Goal: Task Accomplishment & Management: Manage account settings

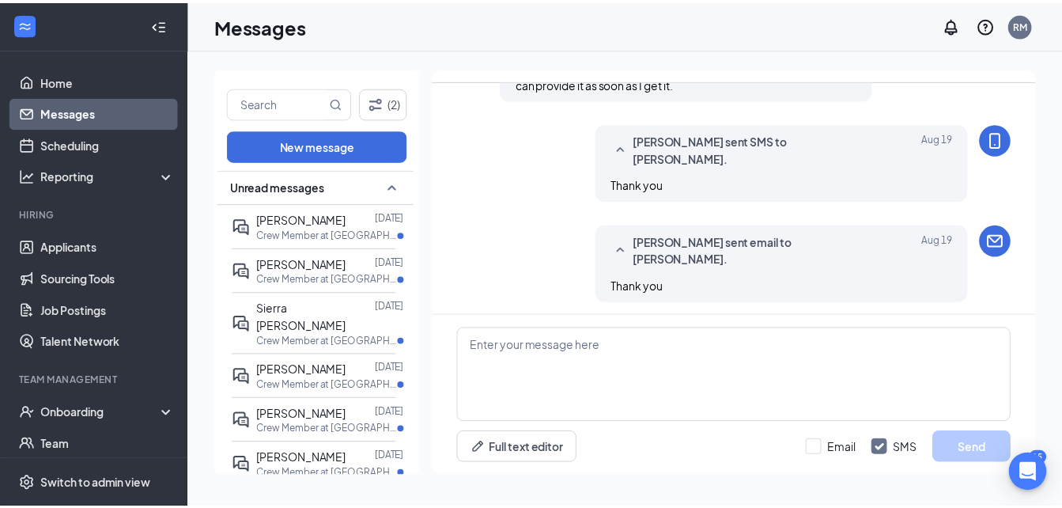
scroll to position [937, 0]
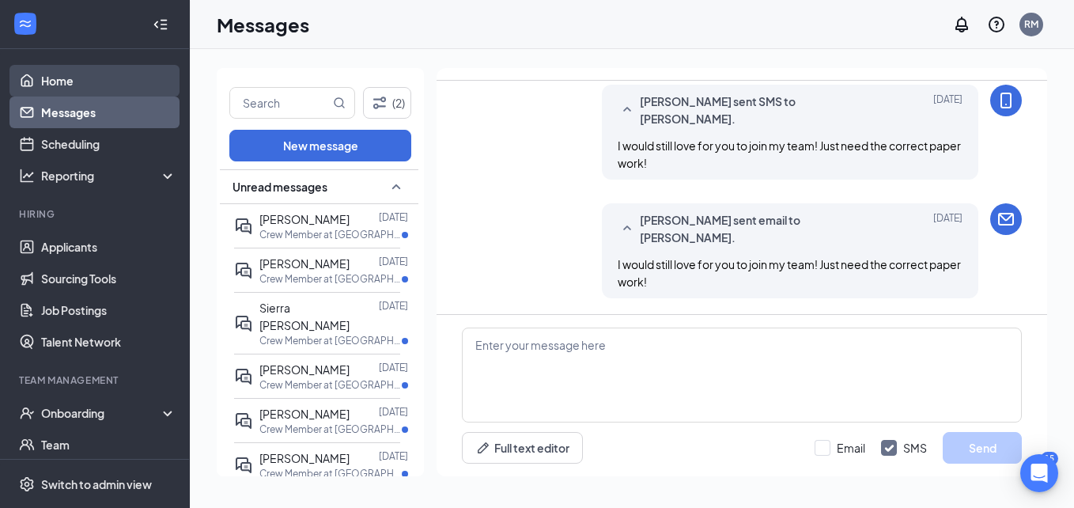
click at [94, 78] on link "Home" at bounding box center [108, 81] width 135 height 32
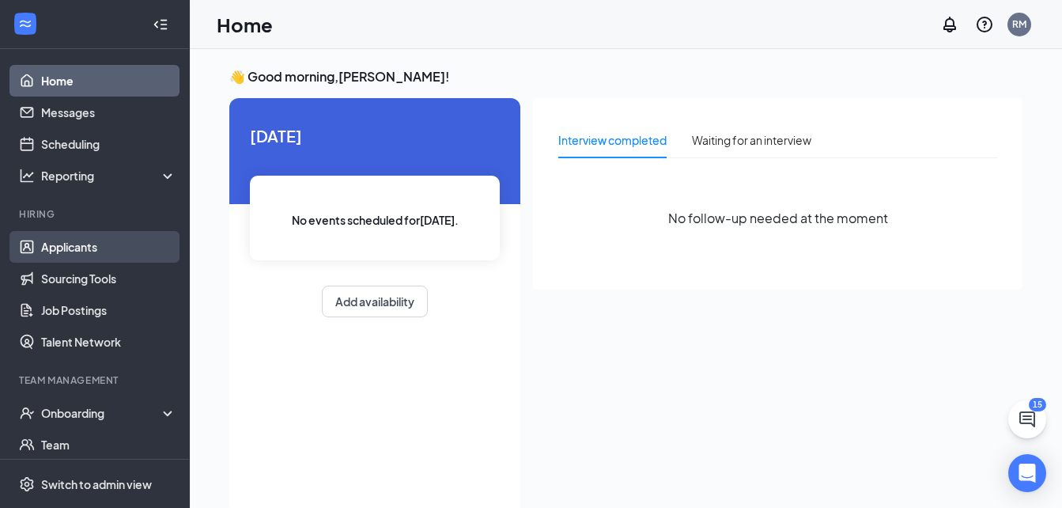
click at [100, 245] on link "Applicants" at bounding box center [108, 247] width 135 height 32
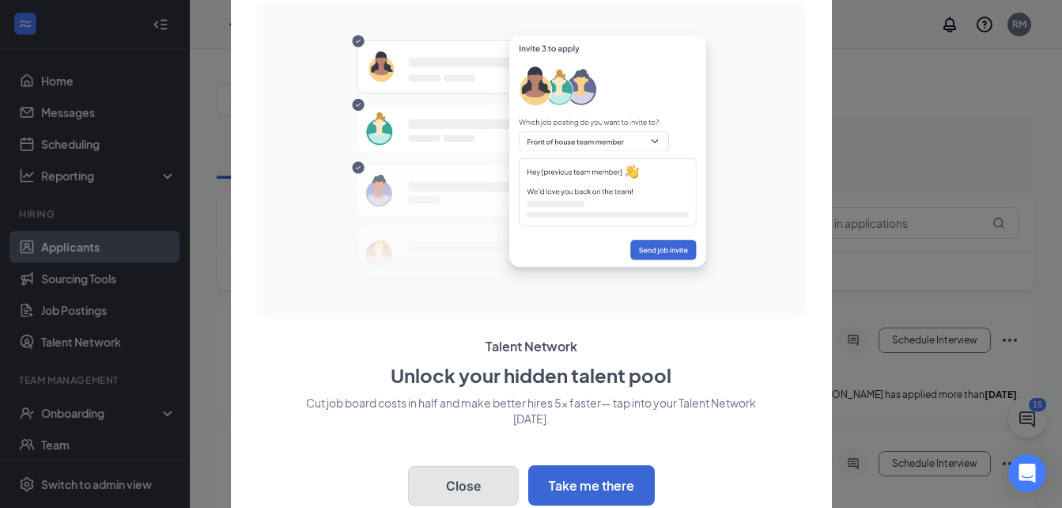
click at [478, 482] on button "Close" at bounding box center [463, 486] width 111 height 40
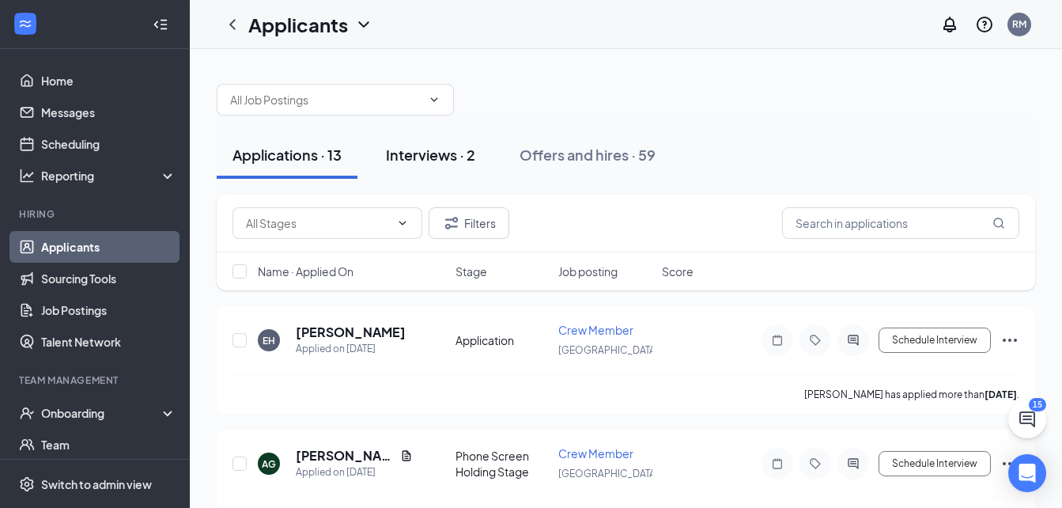
click at [462, 163] on div "Interviews · 2" at bounding box center [430, 155] width 89 height 20
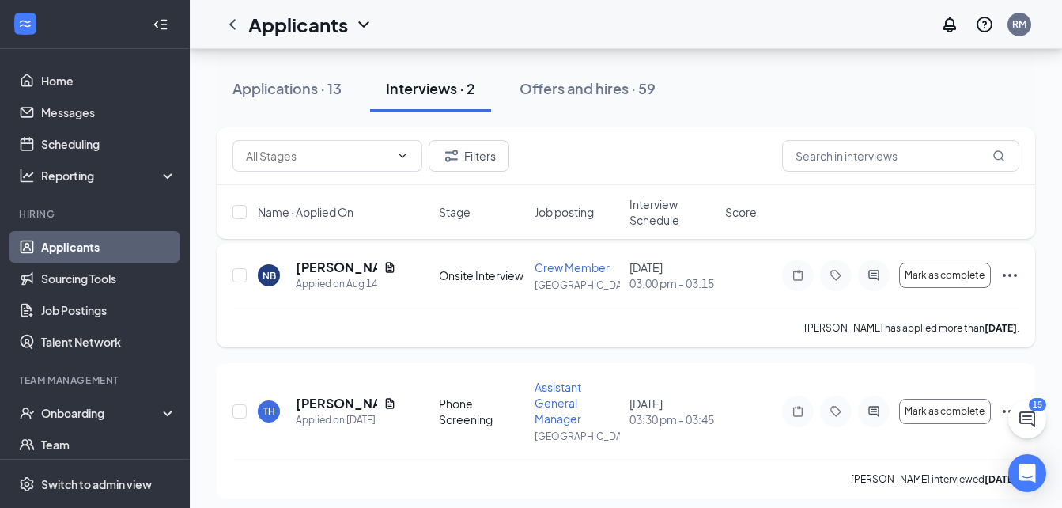
scroll to position [89, 0]
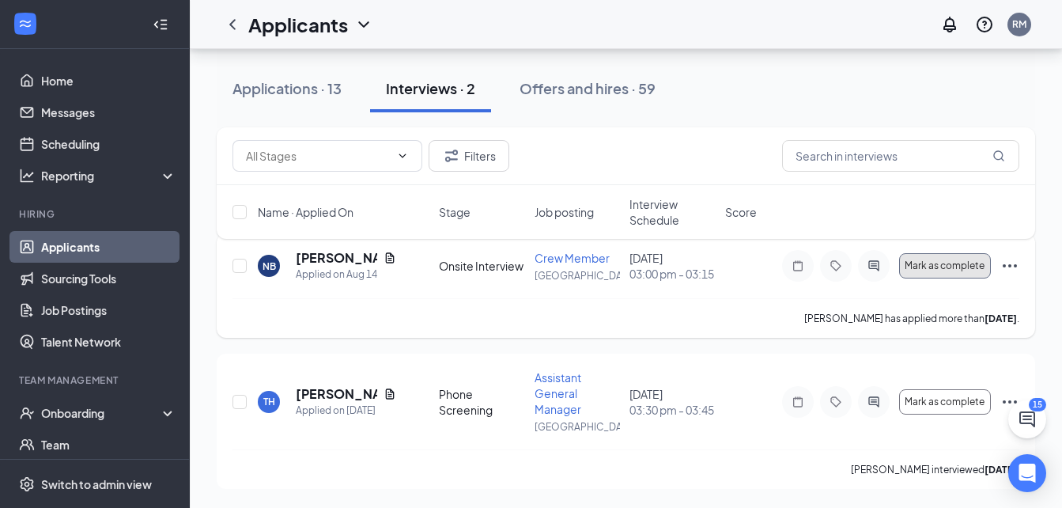
click at [957, 271] on button "Mark as complete" at bounding box center [946, 265] width 92 height 25
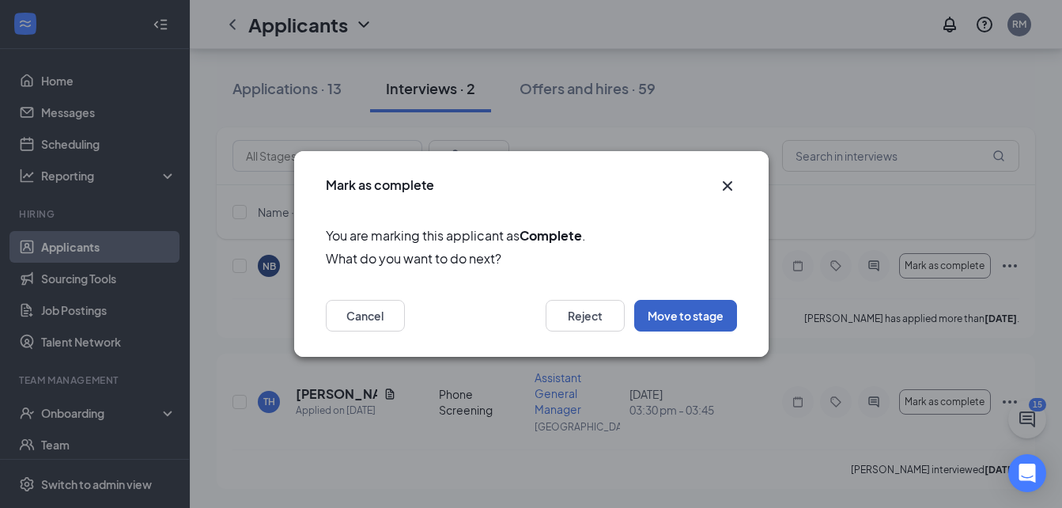
click at [684, 322] on button "Move to stage" at bounding box center [685, 316] width 103 height 32
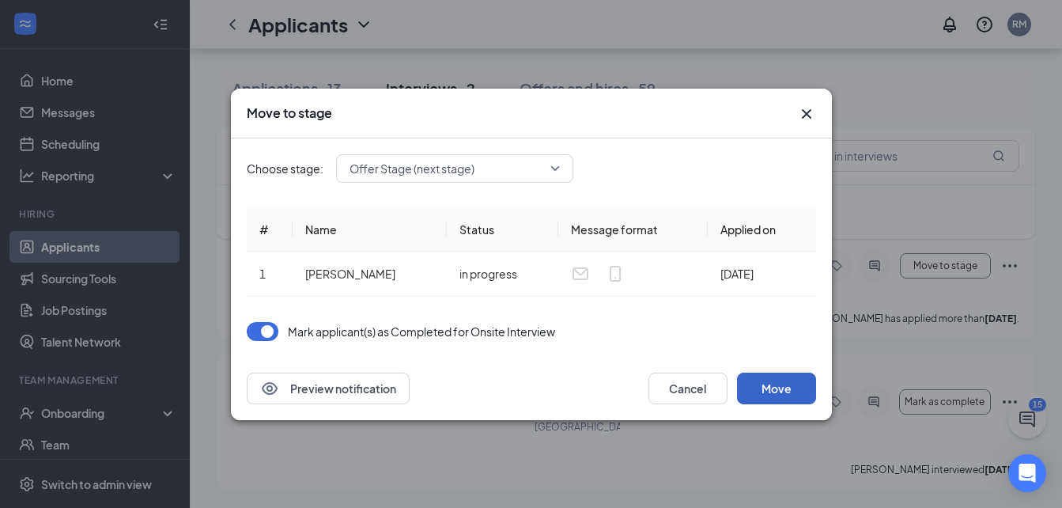
click at [778, 392] on button "Move" at bounding box center [776, 389] width 79 height 32
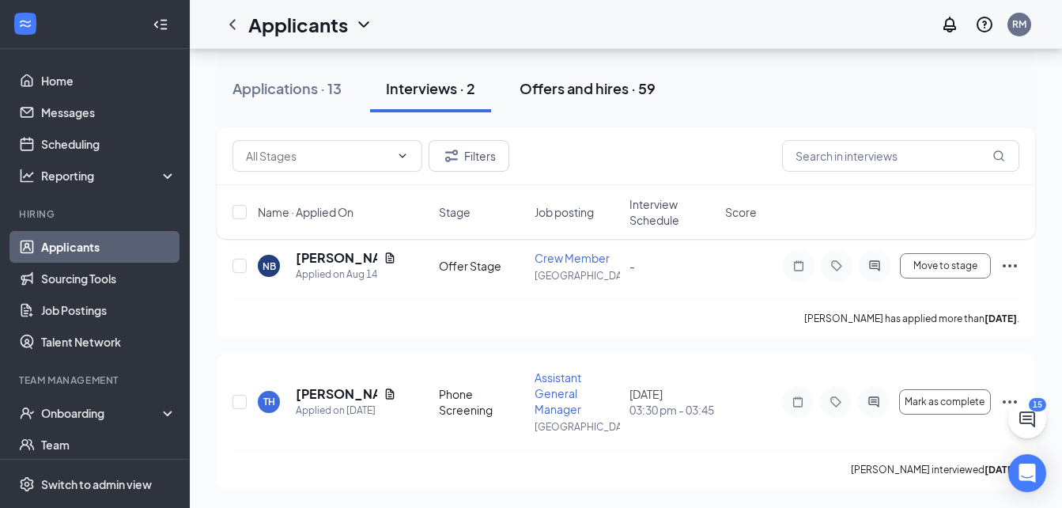
click at [581, 85] on div "Offers and hires · 59" at bounding box center [588, 88] width 136 height 20
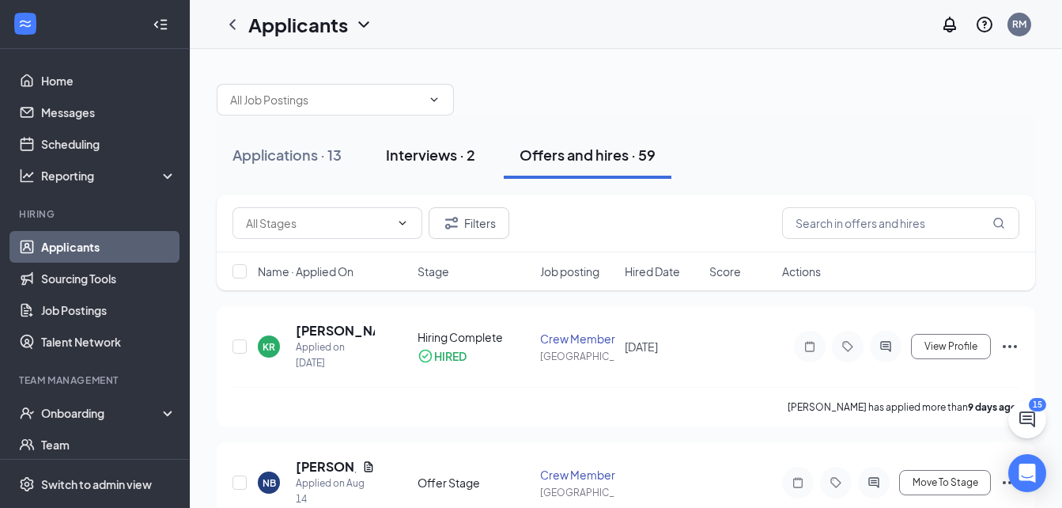
click at [441, 157] on div "Interviews · 2" at bounding box center [430, 155] width 89 height 20
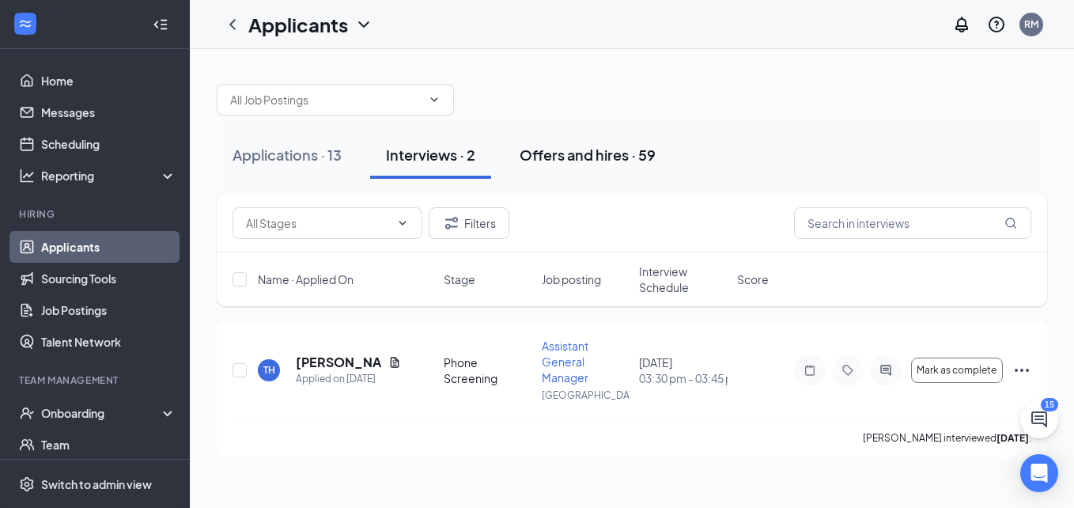
click at [591, 153] on div "Offers and hires · 59" at bounding box center [588, 155] width 136 height 20
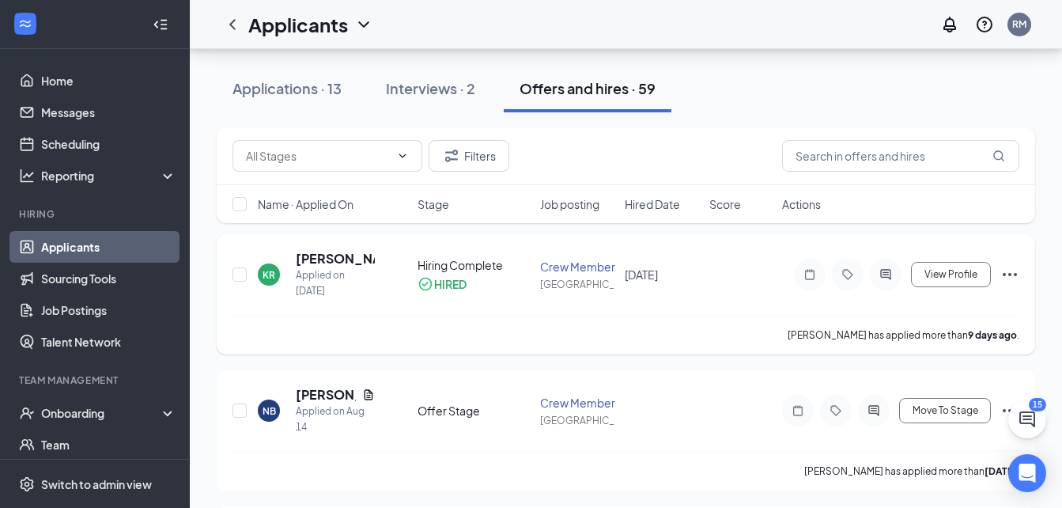
scroll to position [158, 0]
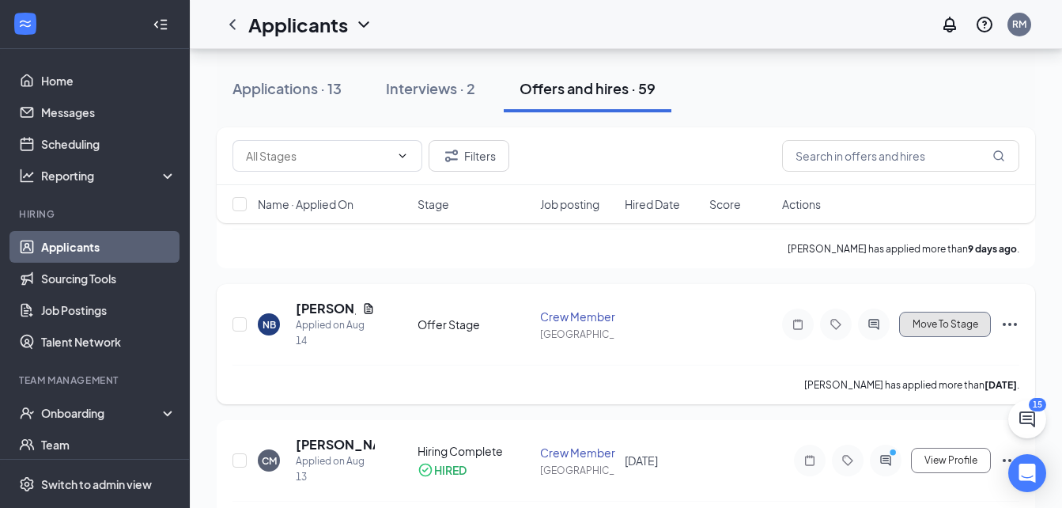
click at [928, 323] on span "Move To Stage" at bounding box center [946, 324] width 66 height 11
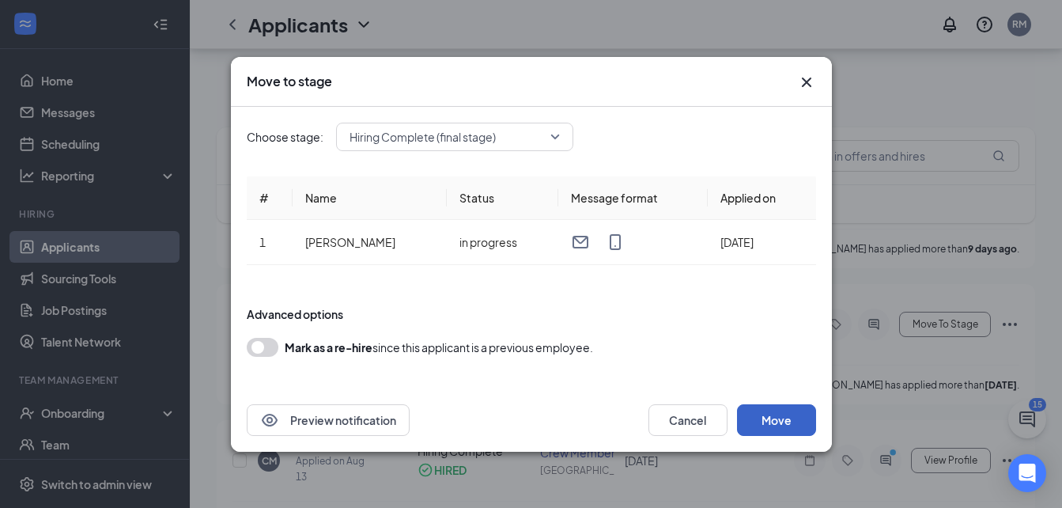
click at [782, 414] on button "Move" at bounding box center [776, 420] width 79 height 32
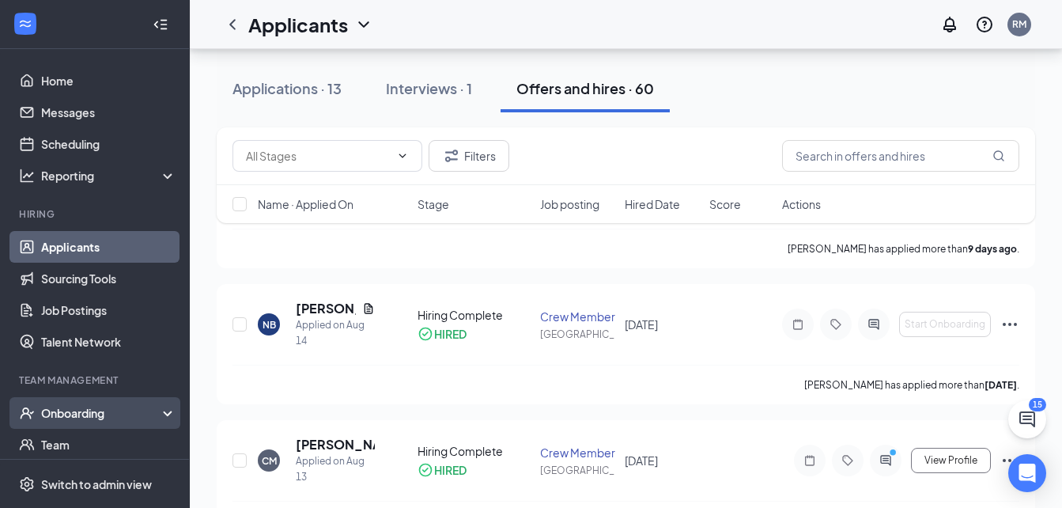
click at [78, 407] on div "Onboarding" at bounding box center [102, 413] width 122 height 16
click at [84, 446] on link "Overview" at bounding box center [108, 445] width 135 height 32
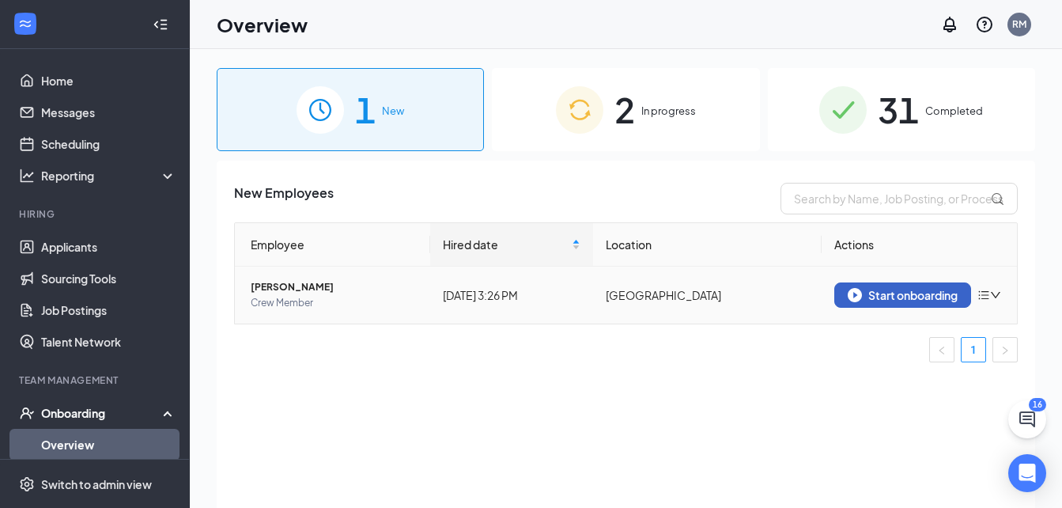
click at [913, 297] on div "Start onboarding" at bounding box center [903, 295] width 110 height 14
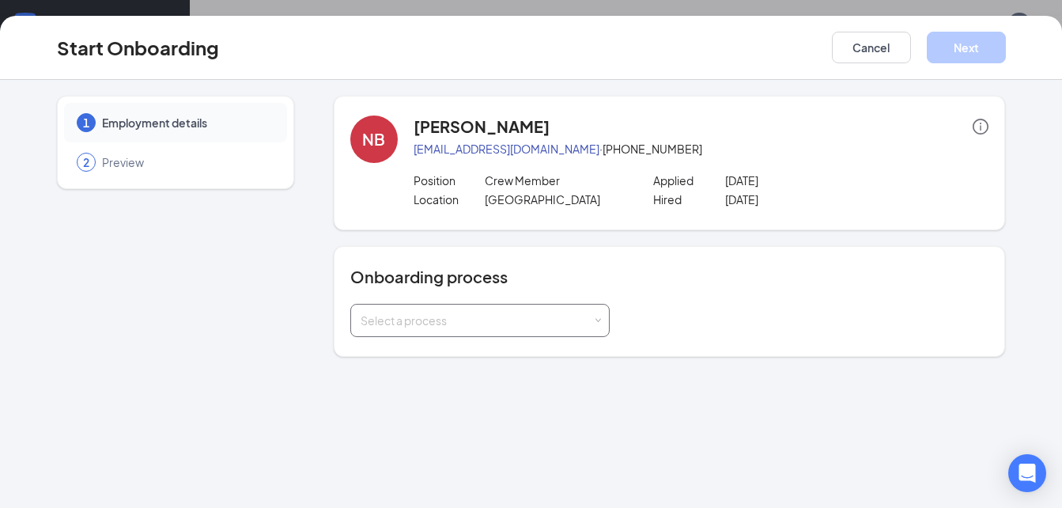
click at [434, 319] on div "Select a process" at bounding box center [477, 320] width 232 height 16
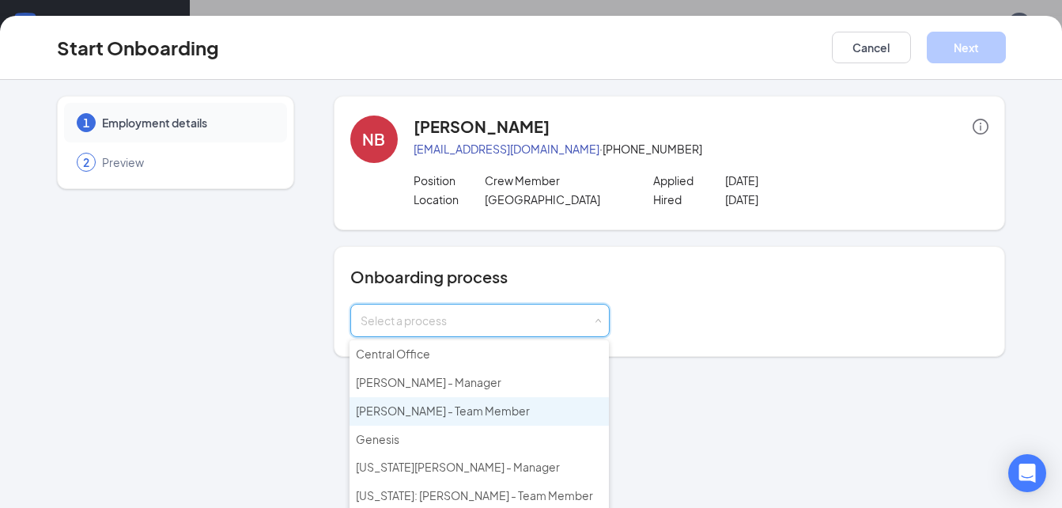
click at [434, 415] on span "[PERSON_NAME] - Team Member" at bounding box center [443, 410] width 174 height 14
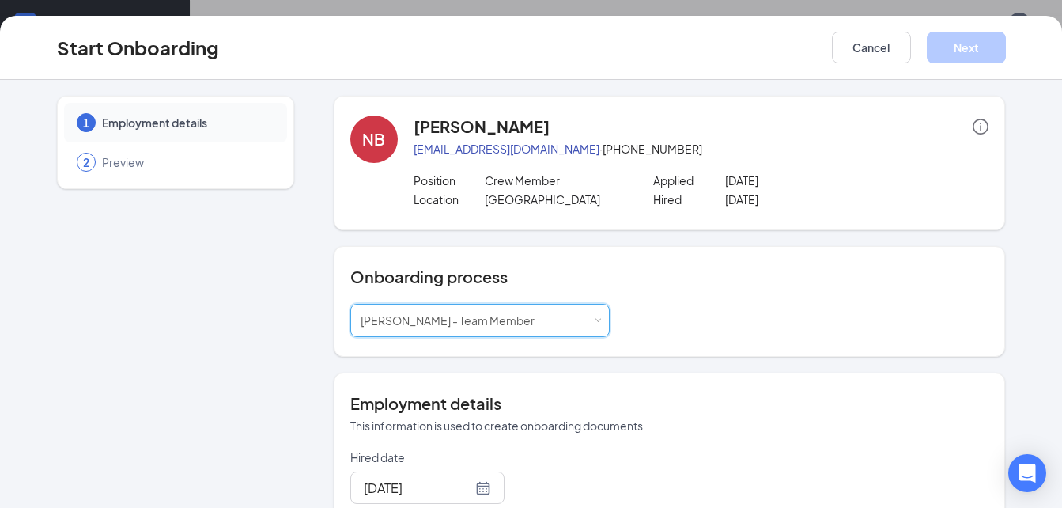
click at [222, 335] on div "1 Employment details 2 Preview" at bounding box center [175, 347] width 237 height 502
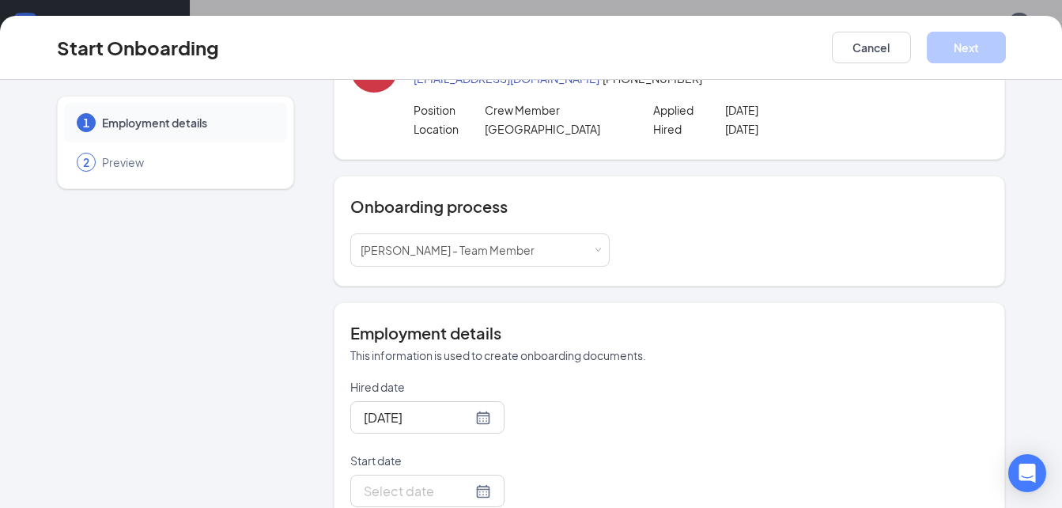
scroll to position [180, 0]
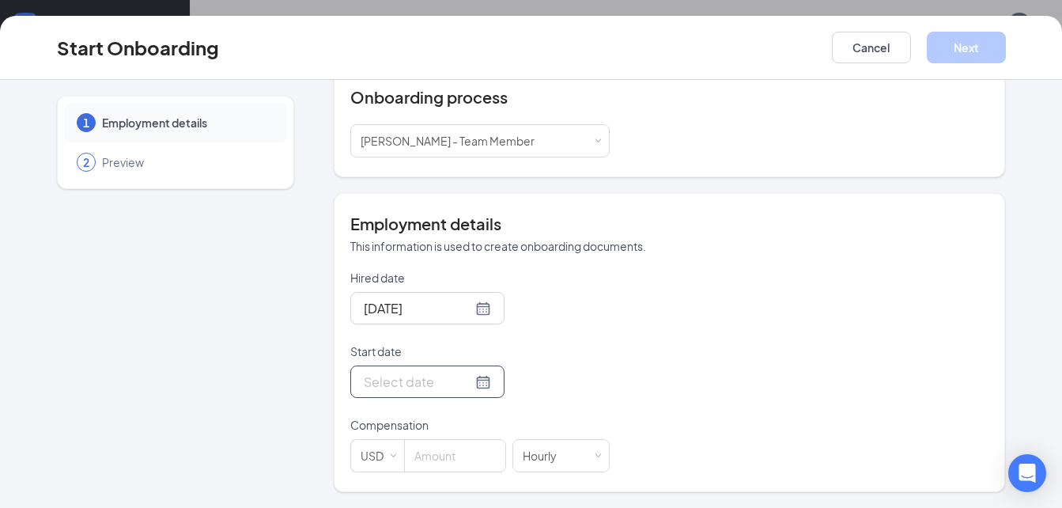
click at [467, 379] on div at bounding box center [427, 382] width 127 height 20
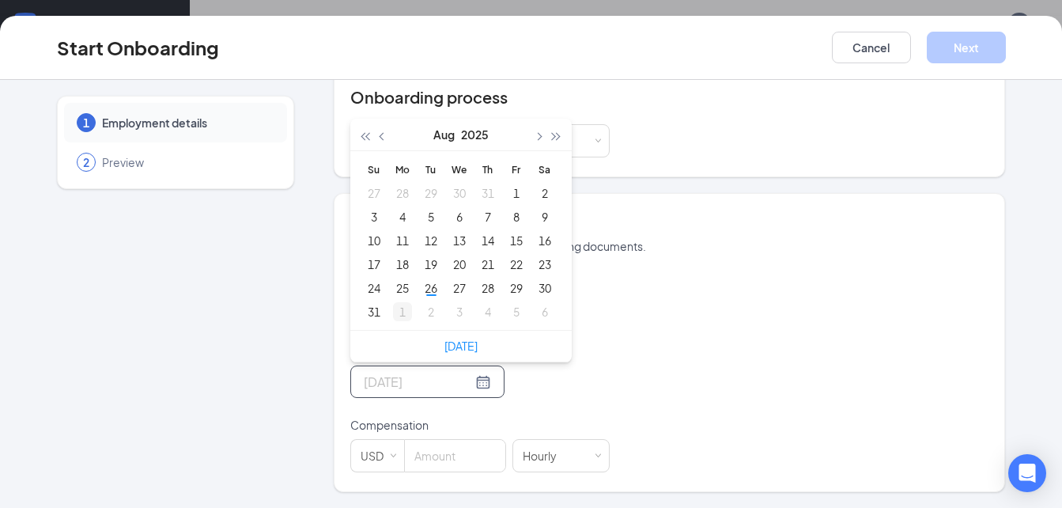
type input "[DATE]"
click at [393, 310] on div "1" at bounding box center [402, 311] width 19 height 19
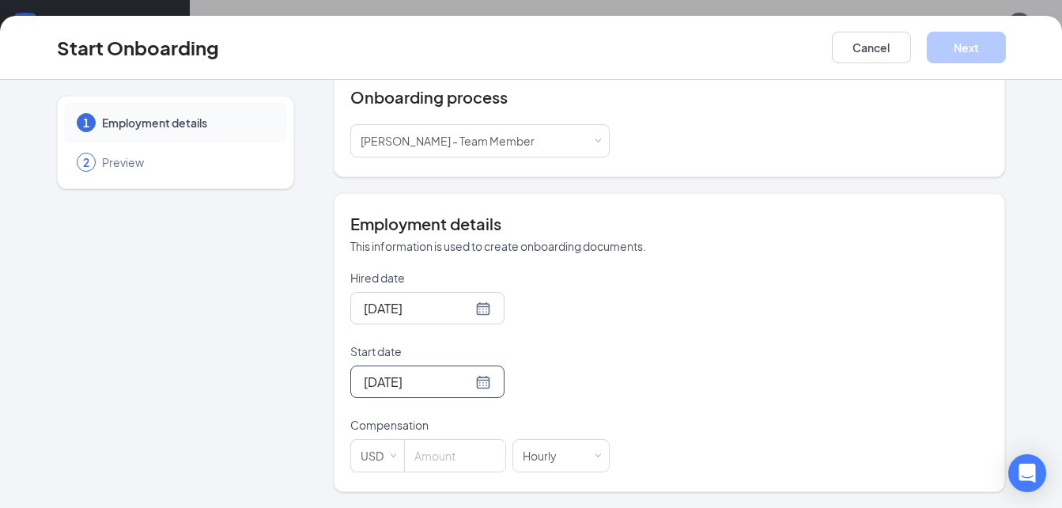
click at [591, 378] on div "[DATE]" at bounding box center [479, 382] width 259 height 32
click at [426, 456] on input at bounding box center [455, 456] width 100 height 32
type input "13"
drag, startPoint x: 613, startPoint y: 408, endPoint x: 622, endPoint y: 394, distance: 16.7
click at [614, 407] on div "Hired date [DATE] Start date [DATE] [DATE] Su Mo Tu We Th Fr Sa 31 1 2 3 4 5 6 …" at bounding box center [669, 371] width 639 height 203
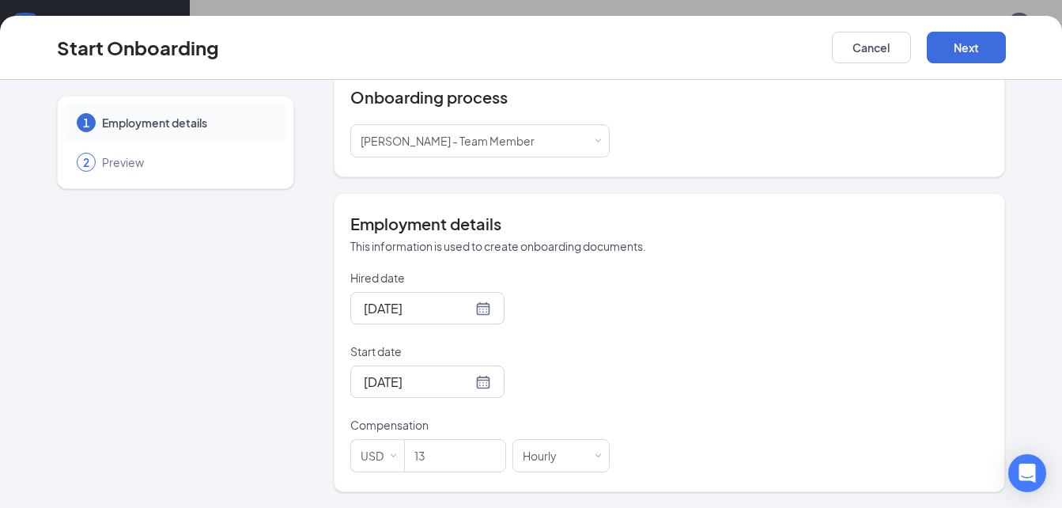
scroll to position [71, 0]
click at [974, 49] on button "Next" at bounding box center [966, 48] width 79 height 32
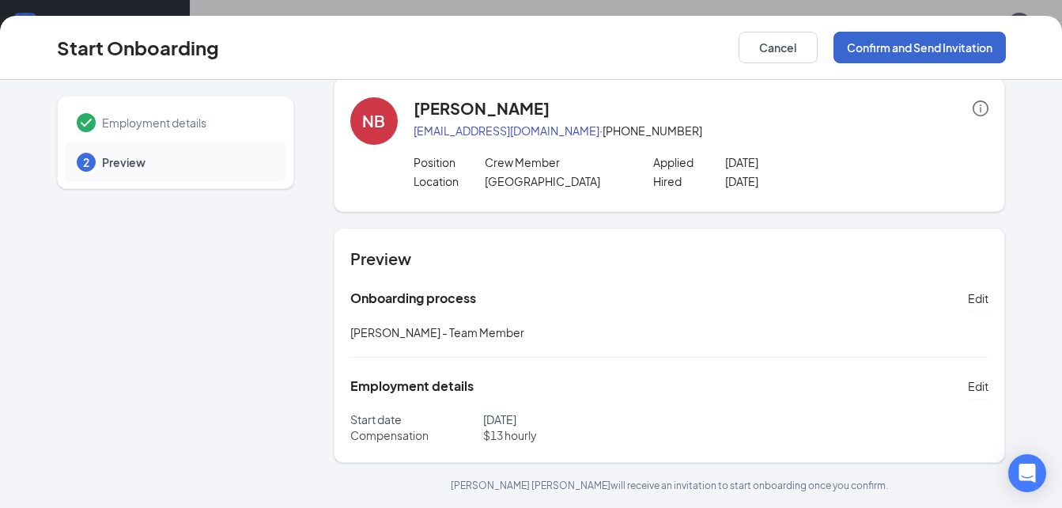
scroll to position [18, 0]
click at [965, 47] on button "Confirm and Send Invitation" at bounding box center [920, 48] width 172 height 32
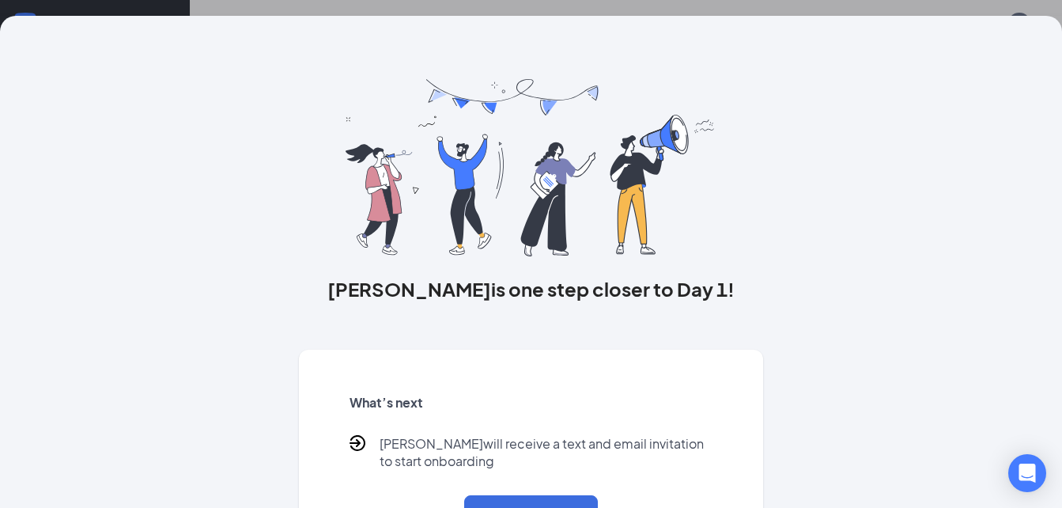
scroll to position [66, 0]
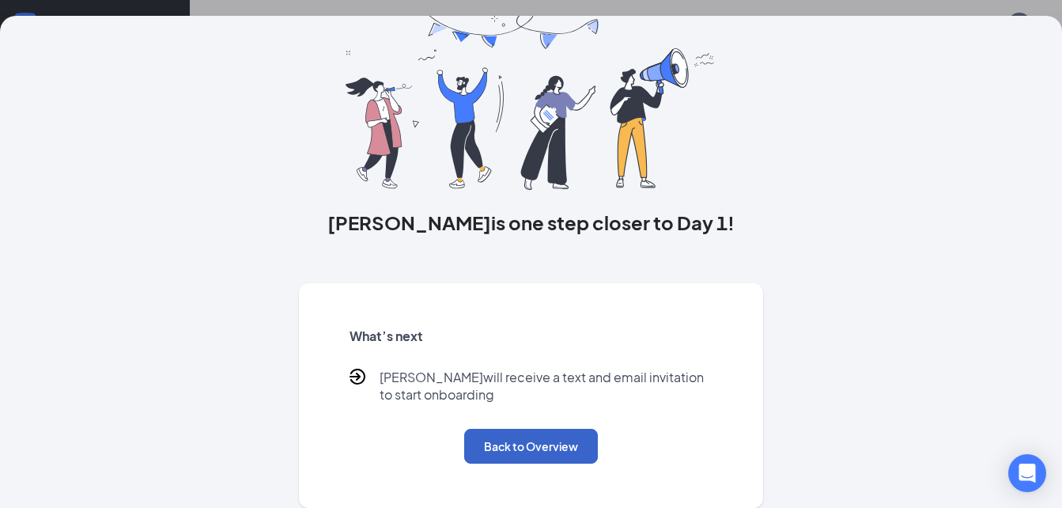
click at [552, 452] on button "Back to Overview" at bounding box center [531, 446] width 134 height 35
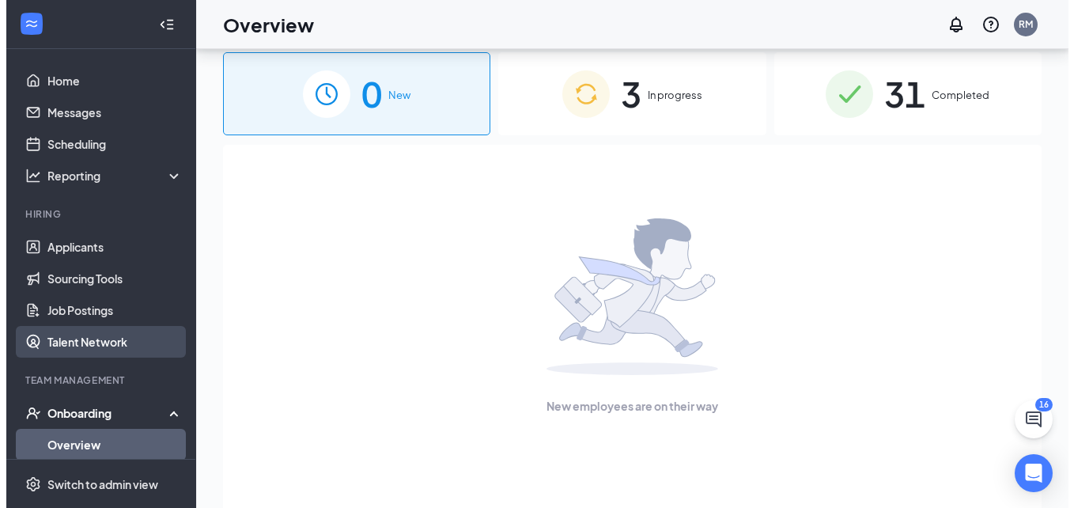
scroll to position [0, 0]
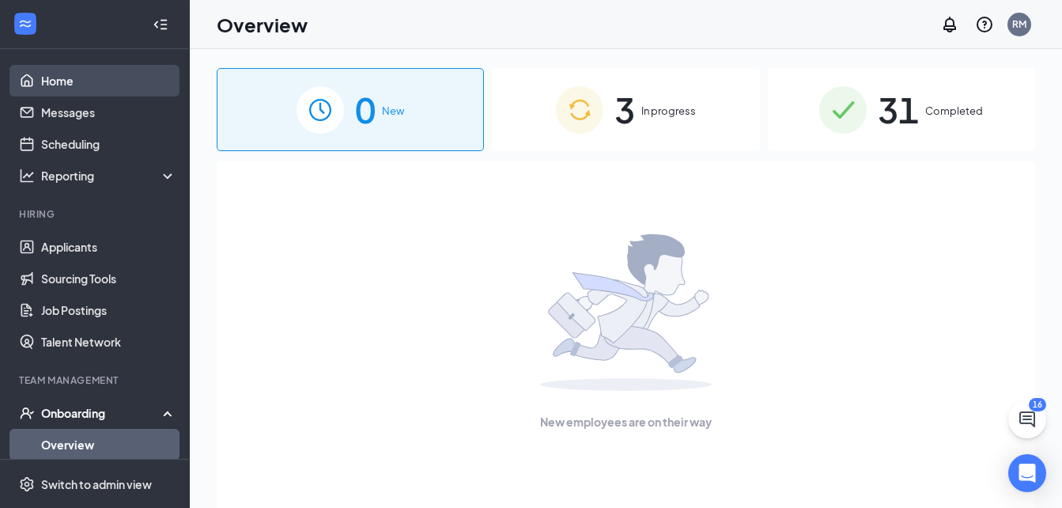
click at [83, 84] on link "Home" at bounding box center [108, 81] width 135 height 32
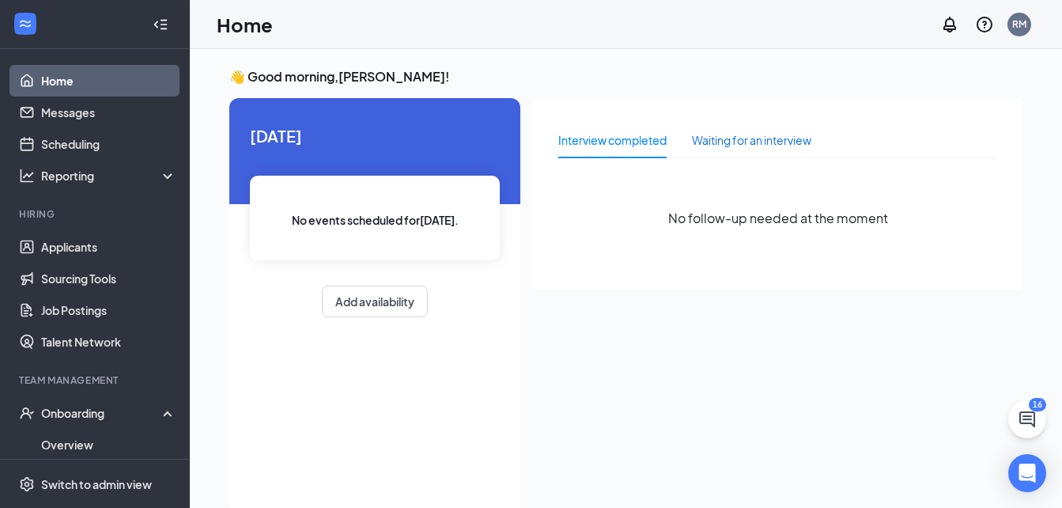
click at [718, 147] on div "Waiting for an interview" at bounding box center [751, 139] width 119 height 17
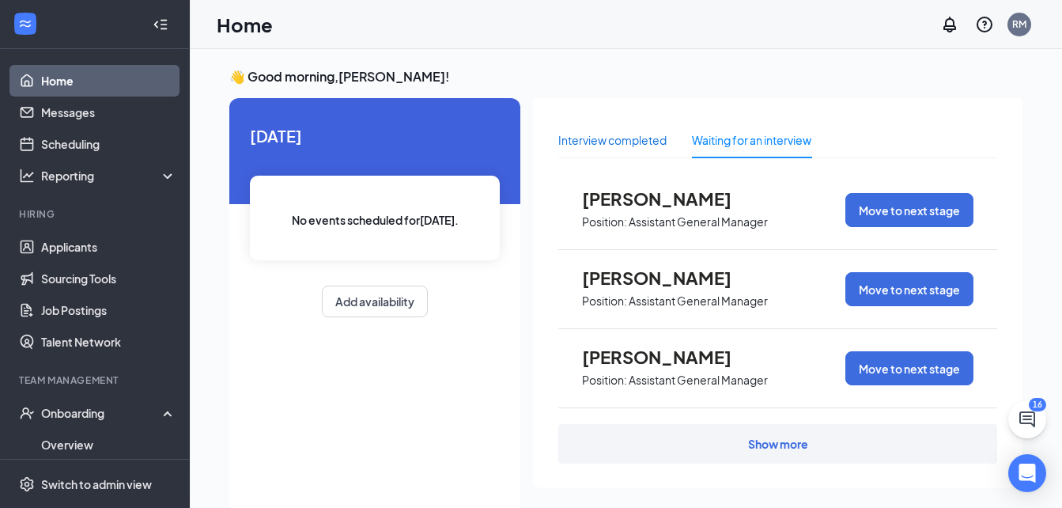
click at [638, 137] on div "Interview completed" at bounding box center [613, 139] width 108 height 17
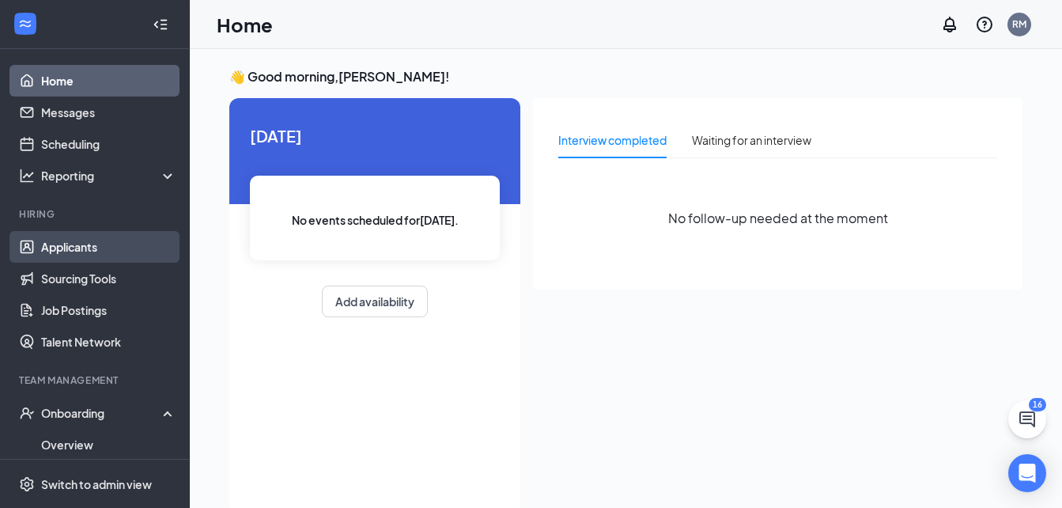
click at [86, 241] on link "Applicants" at bounding box center [108, 247] width 135 height 32
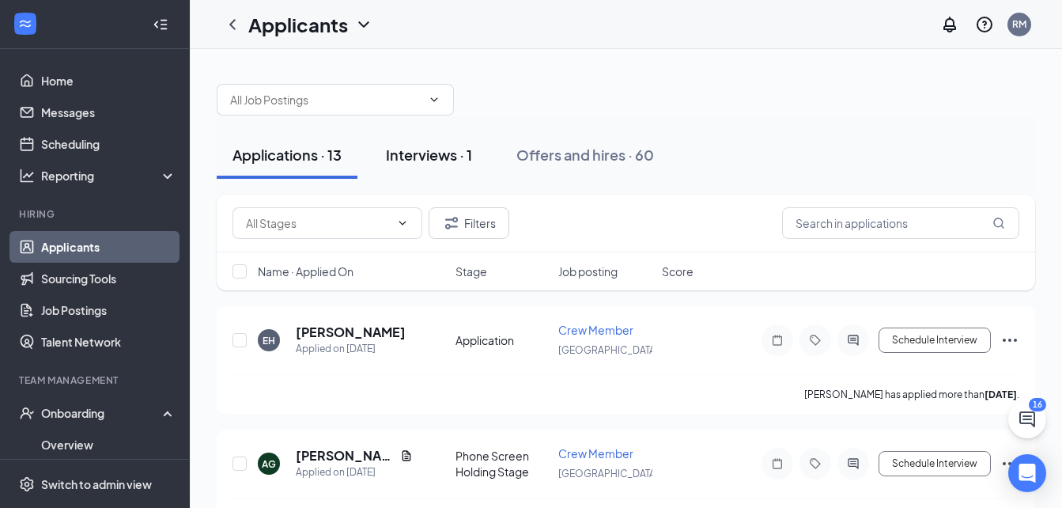
click at [412, 154] on div "Interviews · 1" at bounding box center [429, 155] width 86 height 20
